Goal: Task Accomplishment & Management: Use online tool/utility

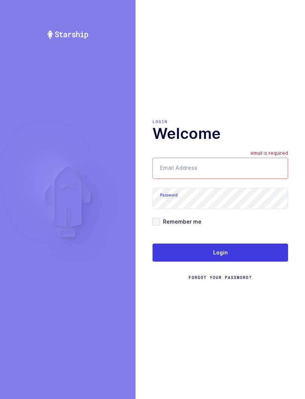
type input "[EMAIL_ADDRESS][DOMAIN_NAME]"
click at [248, 252] on button "Login" at bounding box center [220, 253] width 136 height 18
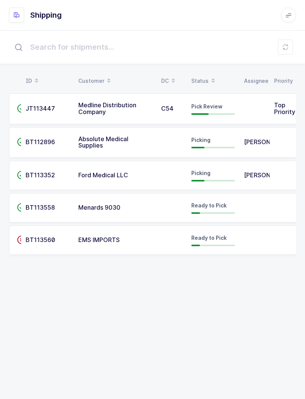
click at [210, 72] on table "ID Customer DC Status Assignee Priority" at bounding box center [154, 81] width 291 height 19
click at [211, 78] on icon at bounding box center [213, 78] width 4 height 4
click at [218, 104] on span "Pick Review" at bounding box center [206, 106] width 31 height 6
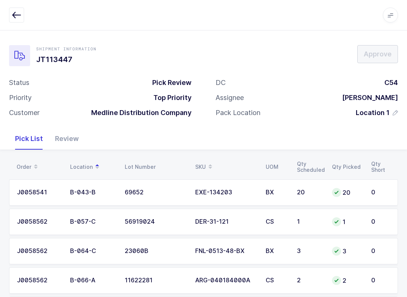
click at [67, 138] on div "Review" at bounding box center [67, 139] width 36 height 22
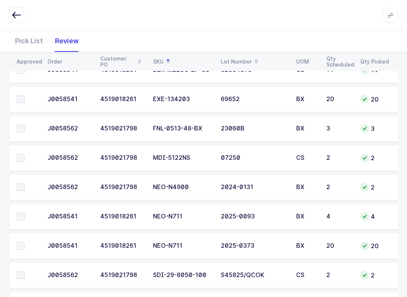
scroll to position [410, 0]
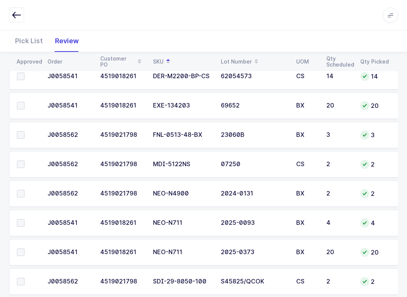
click at [23, 132] on span at bounding box center [21, 135] width 8 height 8
click at [24, 131] on input "checkbox" at bounding box center [24, 131] width 0 height 0
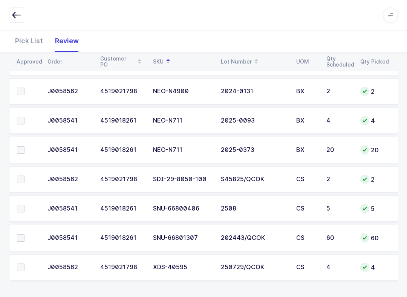
scroll to position [513, 0]
click at [17, 238] on span at bounding box center [21, 238] width 8 height 8
click at [24, 234] on input "checkbox" at bounding box center [24, 234] width 0 height 0
click at [22, 180] on span at bounding box center [21, 179] width 8 height 8
click at [24, 175] on input "checkbox" at bounding box center [24, 175] width 0 height 0
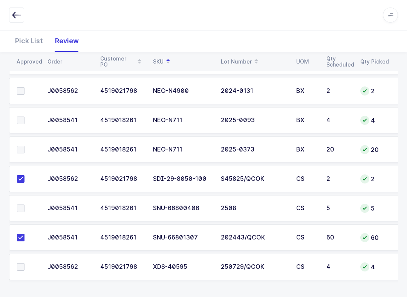
click at [20, 205] on span at bounding box center [21, 209] width 8 height 8
click at [24, 205] on input "checkbox" at bounding box center [24, 205] width 0 height 0
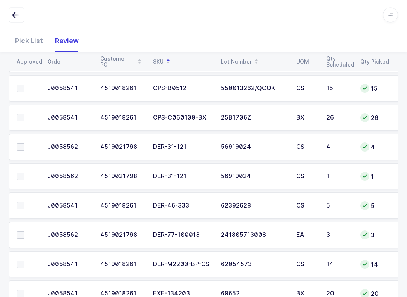
scroll to position [204, 0]
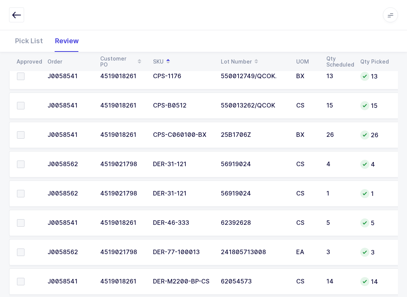
click at [21, 166] on span at bounding box center [21, 165] width 8 height 8
click at [24, 161] on input "checkbox" at bounding box center [24, 161] width 0 height 0
click at [20, 186] on td at bounding box center [26, 194] width 34 height 26
click at [18, 196] on span at bounding box center [21, 194] width 8 height 8
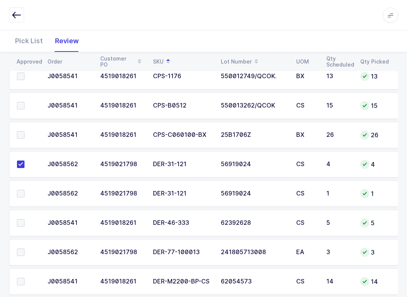
click at [24, 190] on input "checkbox" at bounding box center [24, 190] width 0 height 0
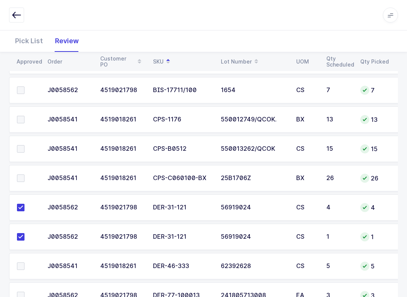
scroll to position [134, 0]
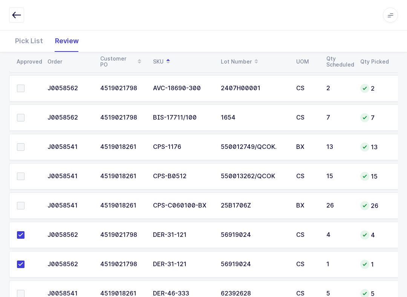
click at [29, 119] on label at bounding box center [27, 118] width 21 height 8
click at [24, 114] on input "checkbox" at bounding box center [24, 114] width 0 height 0
click at [23, 176] on span at bounding box center [21, 177] width 8 height 8
click at [24, 173] on input "checkbox" at bounding box center [24, 173] width 0 height 0
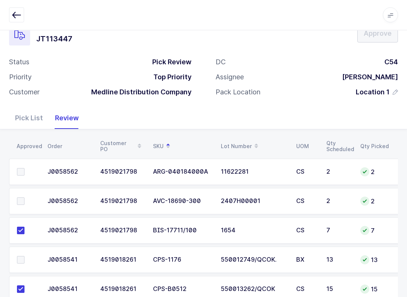
scroll to position [12, 0]
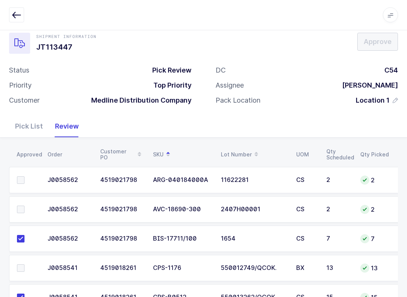
click at [20, 211] on span at bounding box center [21, 210] width 8 height 8
click at [24, 206] on input "checkbox" at bounding box center [24, 206] width 0 height 0
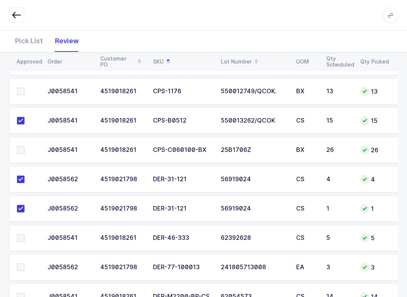
scroll to position [206, 0]
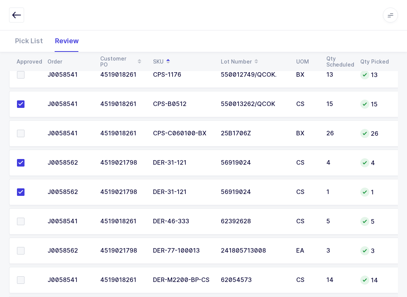
click at [25, 134] on label at bounding box center [27, 134] width 21 height 8
click at [24, 130] on input "checkbox" at bounding box center [24, 130] width 0 height 0
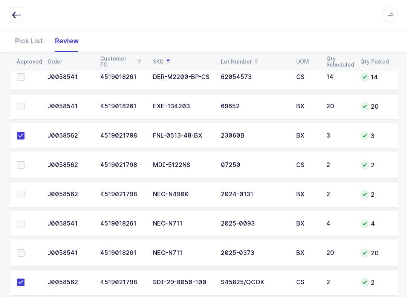
scroll to position [421, 0]
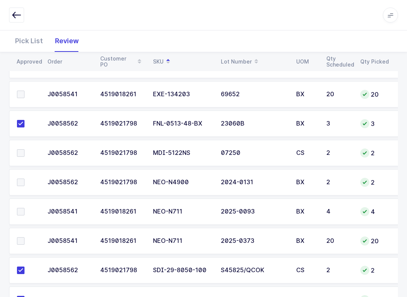
click at [17, 176] on td at bounding box center [26, 182] width 34 height 26
click at [21, 183] on span at bounding box center [21, 183] width 8 height 8
click at [24, 179] on input "checkbox" at bounding box center [24, 179] width 0 height 0
click at [22, 208] on span at bounding box center [21, 212] width 8 height 8
click at [24, 208] on input "checkbox" at bounding box center [24, 208] width 0 height 0
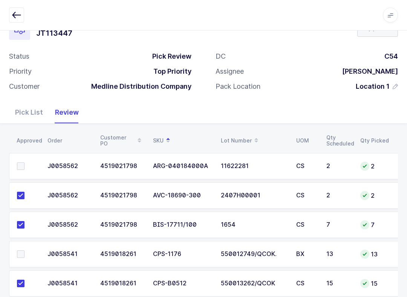
scroll to position [27, 0]
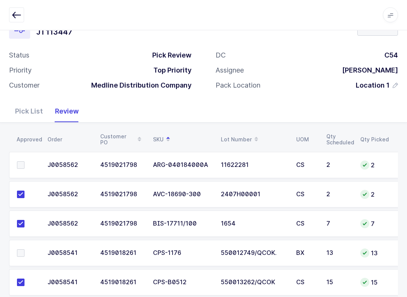
click at [22, 164] on span at bounding box center [21, 166] width 8 height 8
click at [24, 162] on input "checkbox" at bounding box center [24, 162] width 0 height 0
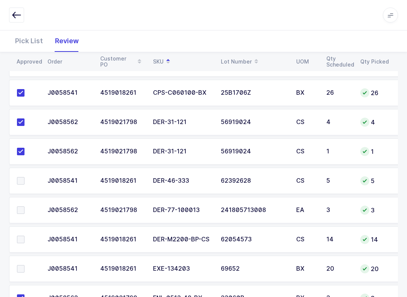
scroll to position [249, 0]
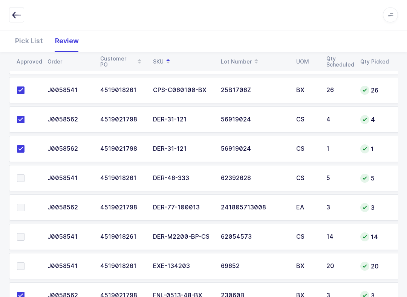
click at [20, 209] on span at bounding box center [21, 208] width 8 height 8
click at [24, 204] on input "checkbox" at bounding box center [24, 204] width 0 height 0
click at [33, 44] on div "Pick List" at bounding box center [29, 41] width 40 height 22
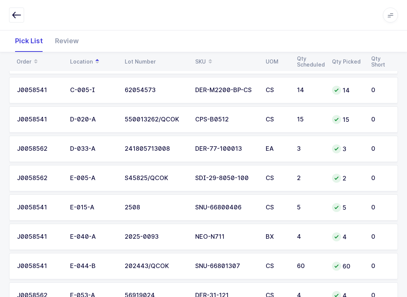
click at [209, 61] on icon at bounding box center [210, 59] width 4 height 4
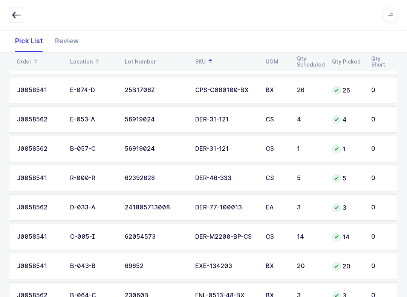
click at [249, 207] on div "DER-77-100013" at bounding box center [225, 207] width 61 height 7
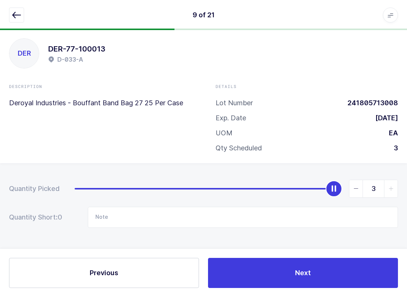
scroll to position [8, 0]
click at [164, 216] on input "Note" at bounding box center [243, 217] width 310 height 21
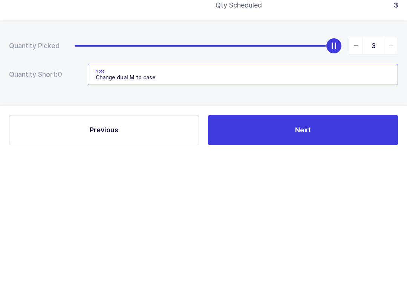
click at [129, 207] on input "Change dual M to case" at bounding box center [243, 217] width 310 height 21
type input "Change uoM to case"
click at [305, 258] on button "Next" at bounding box center [303, 273] width 190 height 30
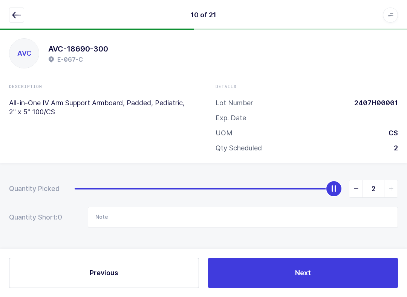
click at [11, 14] on button "button" at bounding box center [16, 15] width 15 height 15
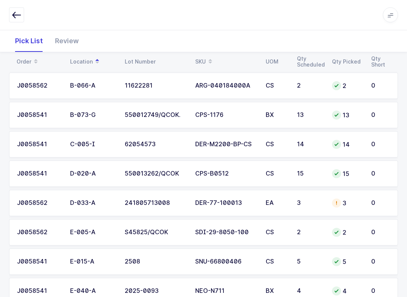
click at [68, 35] on div "Review" at bounding box center [67, 41] width 36 height 22
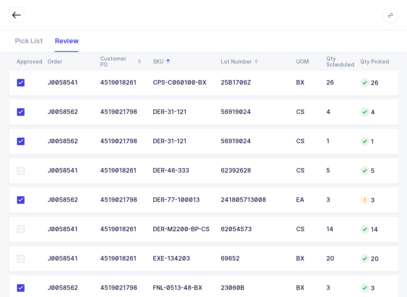
scroll to position [292, 0]
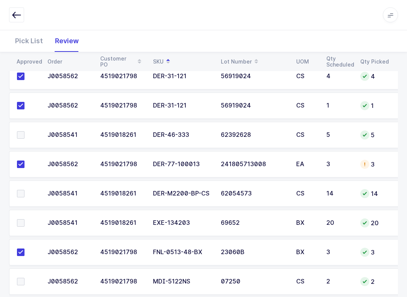
click at [19, 193] on span at bounding box center [21, 194] width 8 height 8
click at [24, 190] on input "checkbox" at bounding box center [24, 190] width 0 height 0
click at [26, 223] on label at bounding box center [27, 223] width 21 height 8
click at [24, 219] on input "checkbox" at bounding box center [24, 219] width 0 height 0
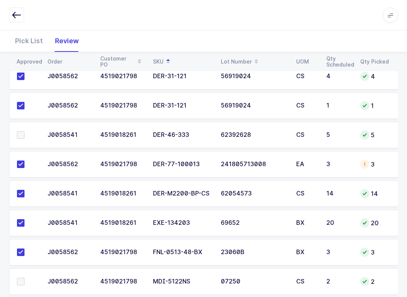
click at [15, 128] on td at bounding box center [26, 135] width 34 height 26
click at [19, 134] on span at bounding box center [21, 135] width 8 height 8
click at [24, 131] on input "checkbox" at bounding box center [24, 131] width 0 height 0
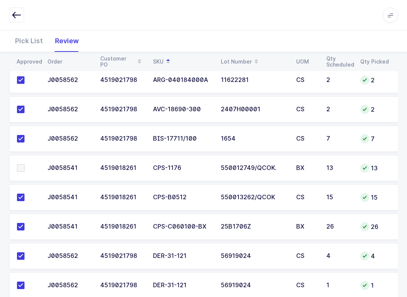
scroll to position [132, 0]
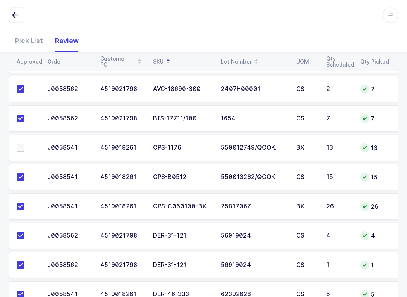
click at [14, 142] on td at bounding box center [26, 148] width 34 height 26
click at [22, 146] on span at bounding box center [21, 149] width 8 height 8
click at [24, 145] on input "checkbox" at bounding box center [24, 145] width 0 height 0
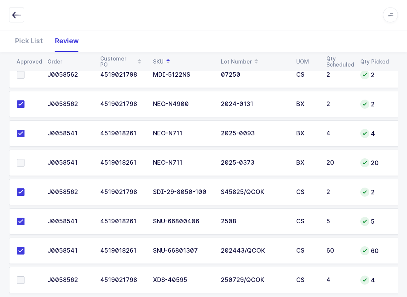
scroll to position [513, 0]
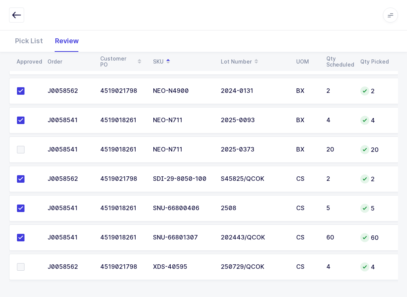
click at [24, 269] on span at bounding box center [21, 267] width 8 height 8
click at [24, 263] on input "checkbox" at bounding box center [24, 263] width 0 height 0
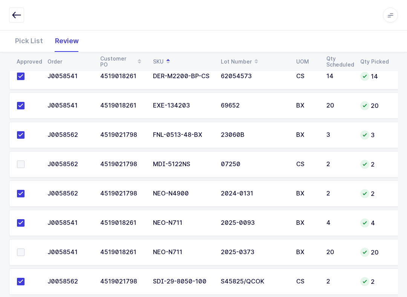
scroll to position [410, 0]
click at [26, 254] on label at bounding box center [27, 253] width 21 height 8
click at [24, 249] on input "checkbox" at bounding box center [24, 249] width 0 height 0
click at [25, 161] on label at bounding box center [27, 165] width 21 height 8
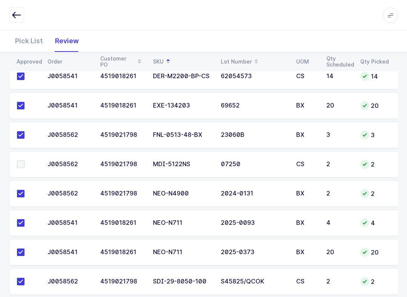
click at [24, 161] on input "checkbox" at bounding box center [24, 161] width 0 height 0
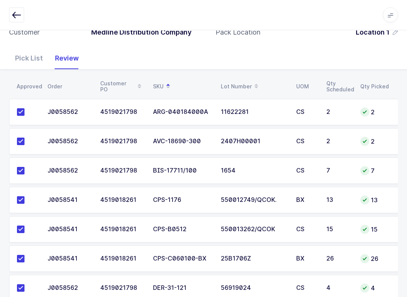
scroll to position [0, 0]
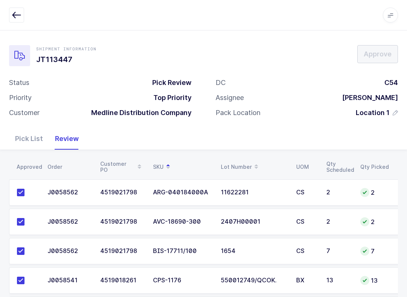
click at [29, 137] on div "Pick List" at bounding box center [29, 139] width 40 height 22
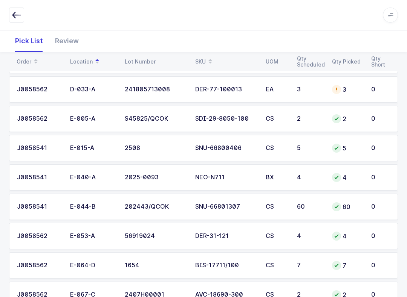
scroll to position [241, 0]
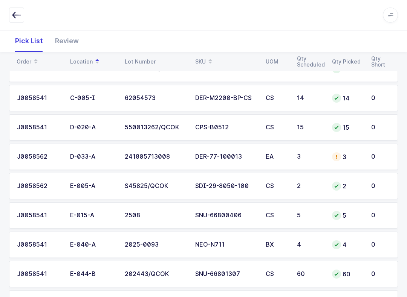
click at [283, 154] on div "EA" at bounding box center [276, 157] width 22 height 7
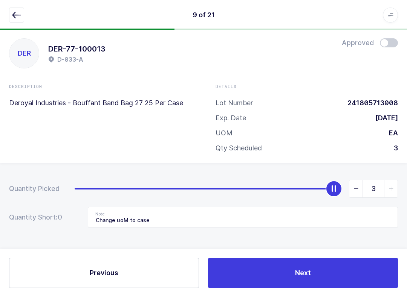
click at [305, 46] on span at bounding box center [388, 42] width 18 height 9
click at [305, 269] on button "Next" at bounding box center [303, 273] width 190 height 30
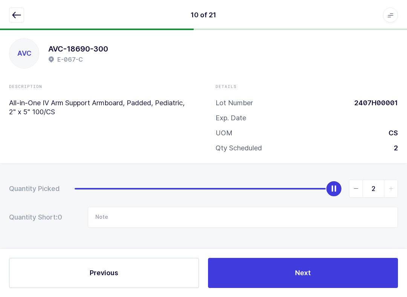
click at [305, 263] on button "Next" at bounding box center [303, 273] width 190 height 30
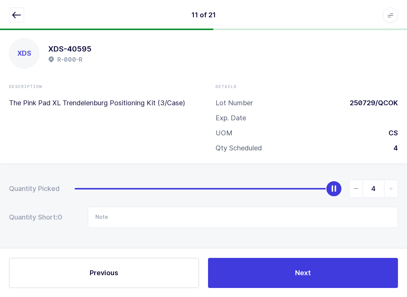
click at [305, 276] on button "Next" at bounding box center [303, 273] width 190 height 30
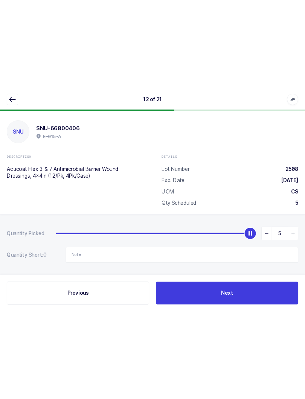
scroll to position [0, 0]
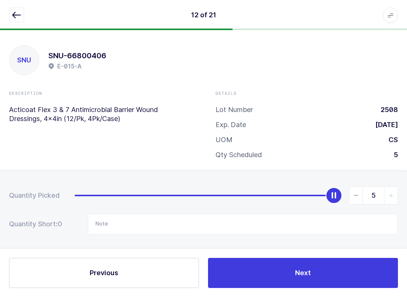
click at [10, 9] on button "button" at bounding box center [16, 15] width 15 height 15
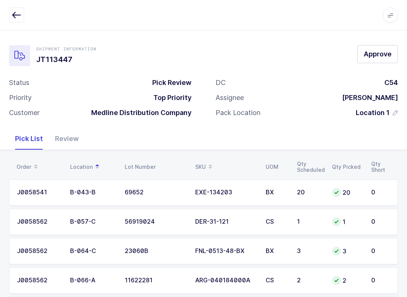
click at [305, 43] on div "Shipment Information JT113447 Approve Status Pick Review Priority Top Priority …" at bounding box center [203, 79] width 407 height 98
click at [305, 53] on span "Approve" at bounding box center [377, 53] width 28 height 9
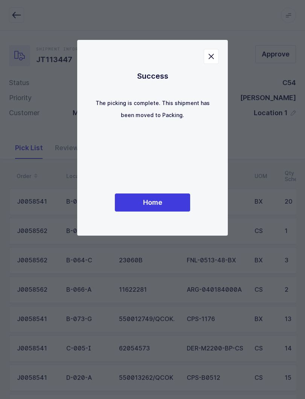
click at [163, 204] on button "Home" at bounding box center [152, 202] width 75 height 18
